Goal: Task Accomplishment & Management: Use online tool/utility

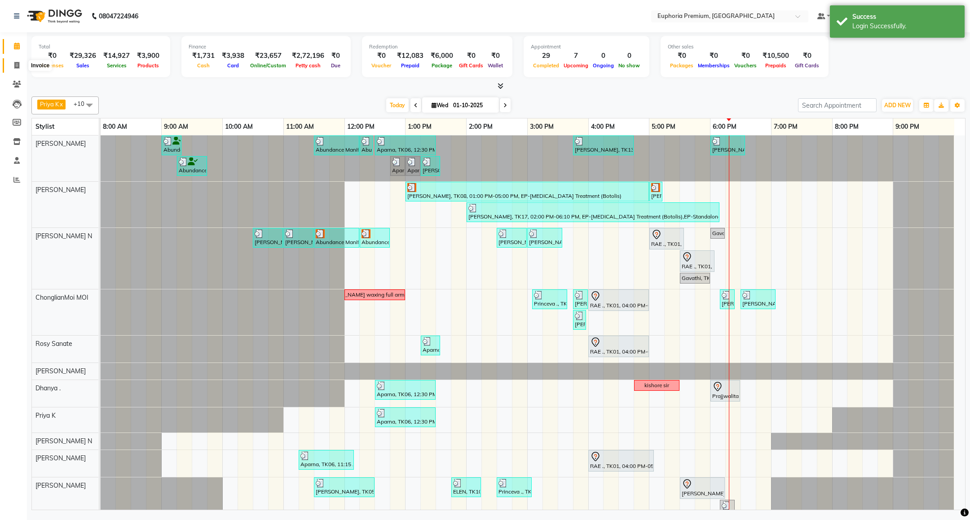
click at [19, 64] on icon at bounding box center [16, 65] width 5 height 7
select select "service"
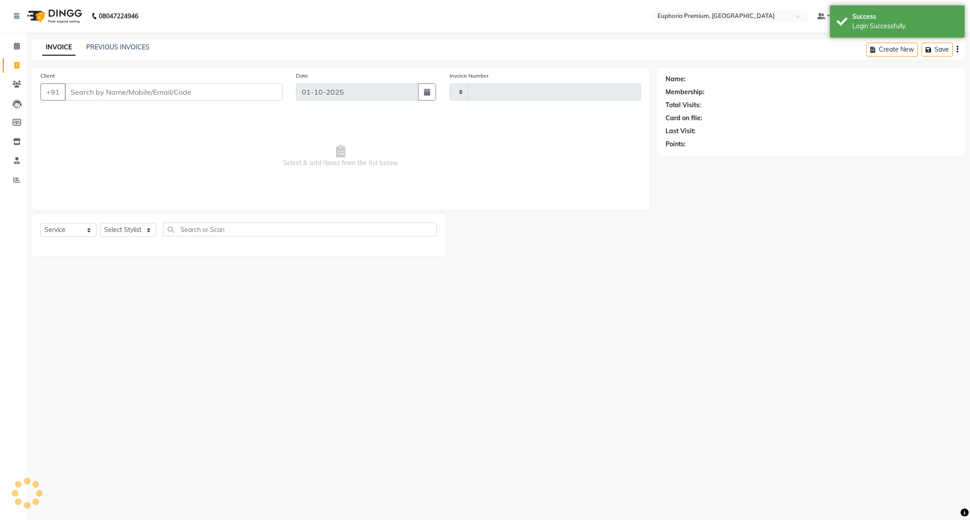
type input "3167"
select select "7925"
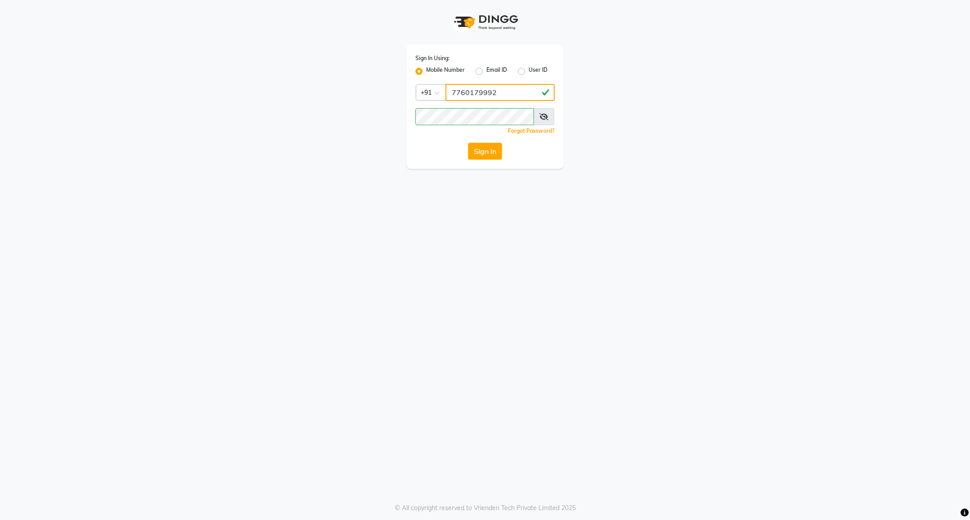
click at [514, 90] on input "7760179992" at bounding box center [499, 92] width 109 height 17
type input "8884568139"
click at [488, 151] on button "Sign In" at bounding box center [485, 151] width 34 height 17
